Goal: Transaction & Acquisition: Purchase product/service

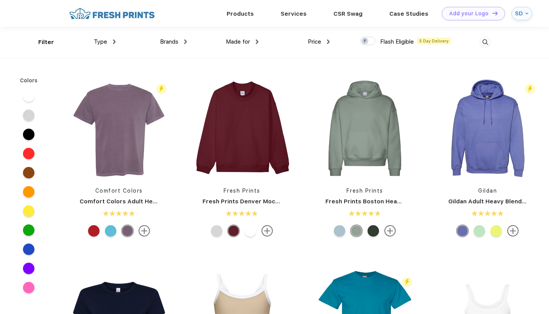
scroll to position [0, 0]
click at [250, 225] on div at bounding box center [250, 230] width 11 height 11
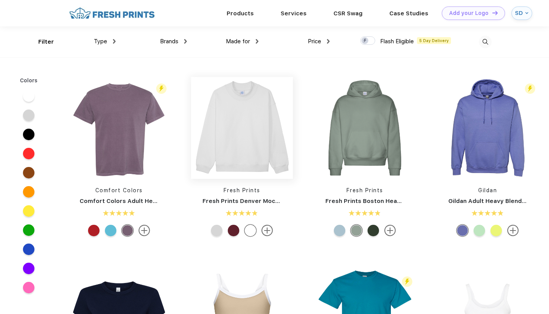
click at [244, 165] on img at bounding box center [242, 128] width 102 height 102
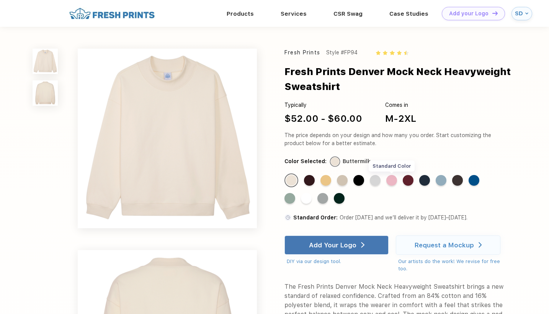
click at [392, 179] on div "Standard Color" at bounding box center [391, 180] width 11 height 11
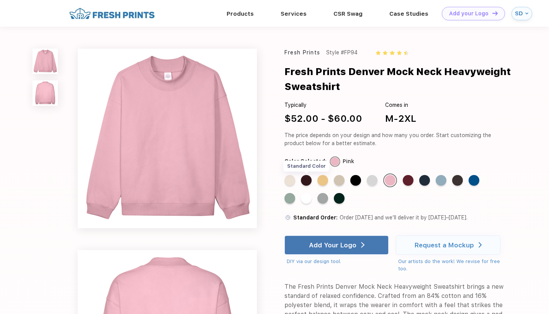
click at [305, 180] on div "Standard Color" at bounding box center [306, 180] width 11 height 11
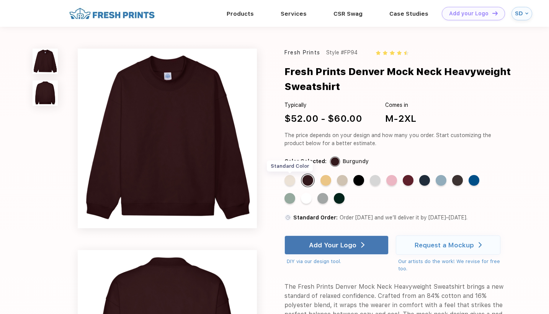
click at [292, 181] on div "Standard Color" at bounding box center [289, 180] width 11 height 11
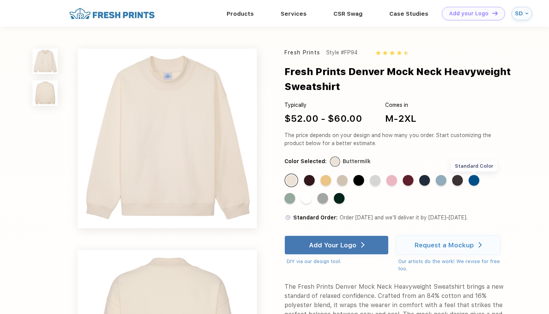
click at [474, 180] on div "Standard Color" at bounding box center [473, 180] width 11 height 11
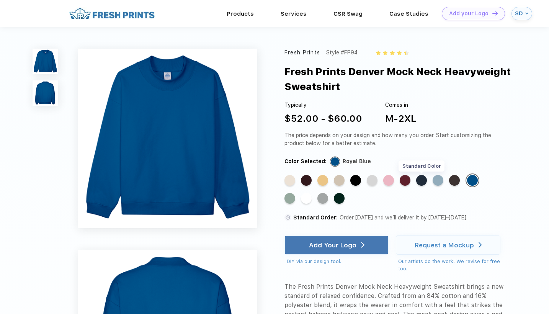
click at [423, 183] on div "Standard Color" at bounding box center [421, 180] width 11 height 11
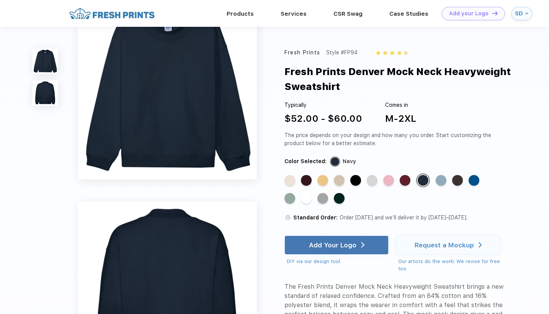
scroll to position [23, 0]
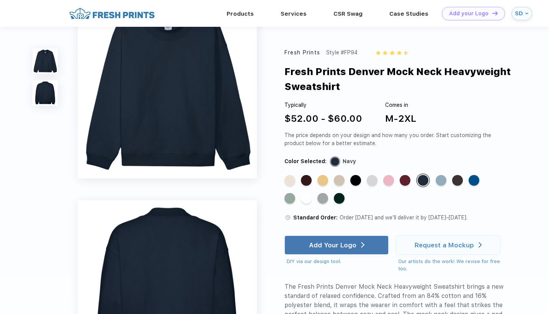
click at [529, 198] on div "Fresh Prints Style #FP94 Fresh Prints Denver Mock Neck Heavyweight Sweatshirt T…" at bounding box center [274, 262] width 549 height 570
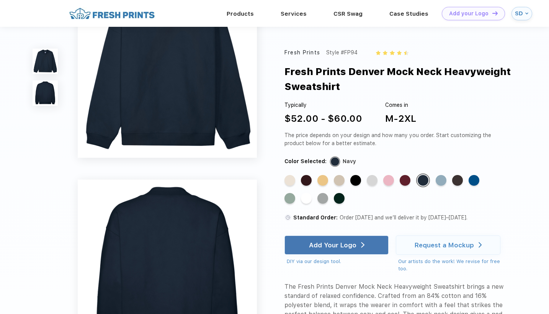
scroll to position [42, 0]
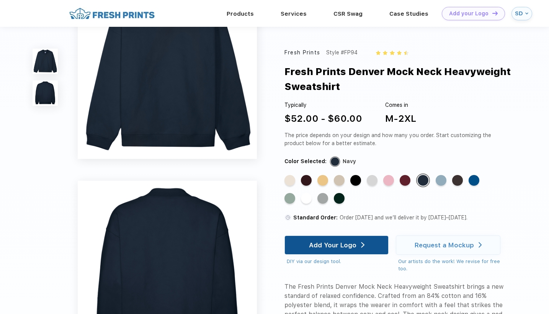
click at [341, 249] on div "Add Your Logo" at bounding box center [336, 245] width 55 height 18
